Goal: Information Seeking & Learning: Learn about a topic

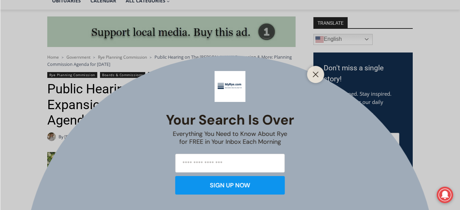
scroll to position [180, 0]
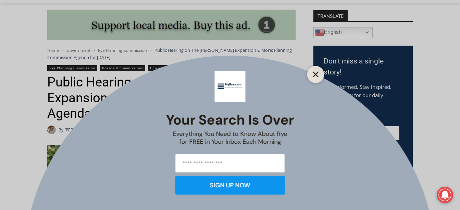
click at [319, 70] on button "Close" at bounding box center [316, 75] width 10 height 10
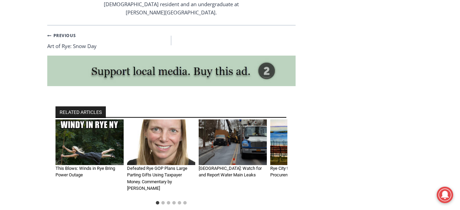
scroll to position [1312, 0]
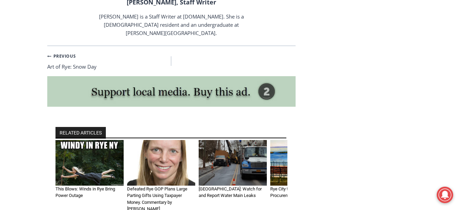
click at [87, 140] on img "1 of 6" at bounding box center [90, 163] width 68 height 46
